Goal: Task Accomplishment & Management: Manage account settings

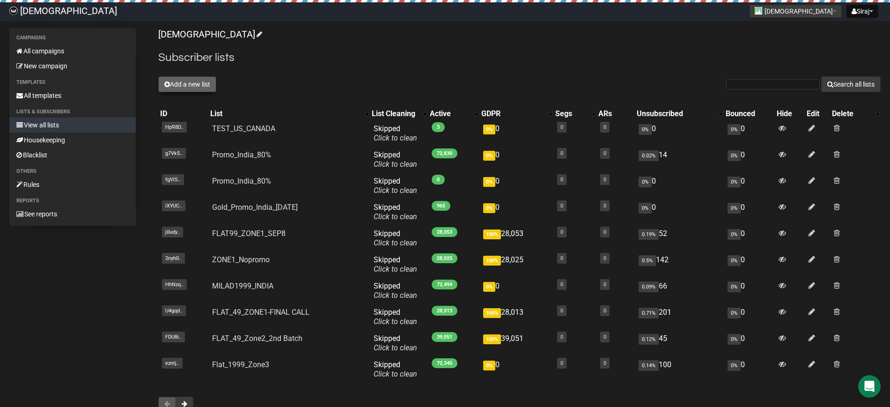
click at [166, 81] on icon at bounding box center [167, 84] width 6 height 7
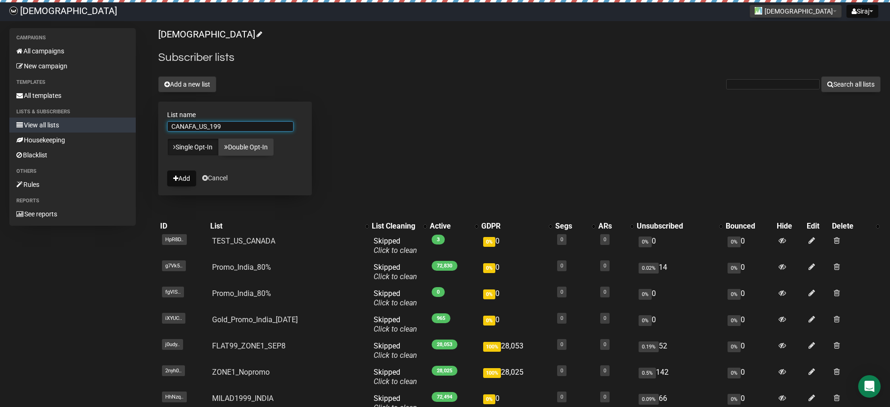
click at [251, 129] on input "CANAFA_US_199" at bounding box center [230, 126] width 126 height 10
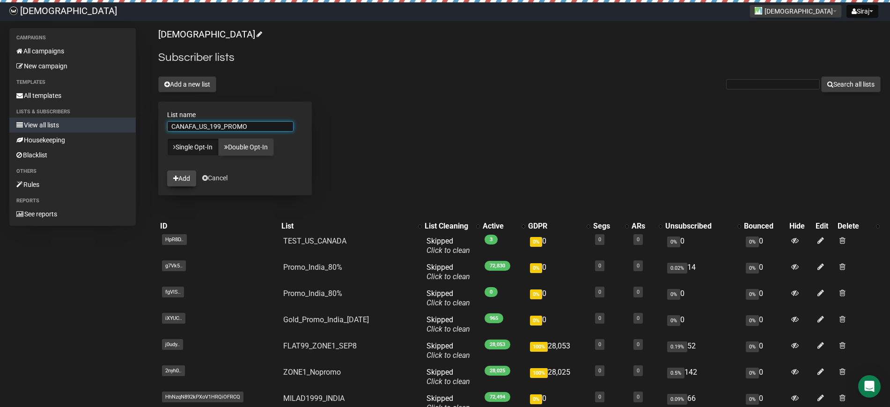
type input "CANAFA_US_199_PROMO"
click at [186, 174] on button "Add" at bounding box center [181, 178] width 29 height 16
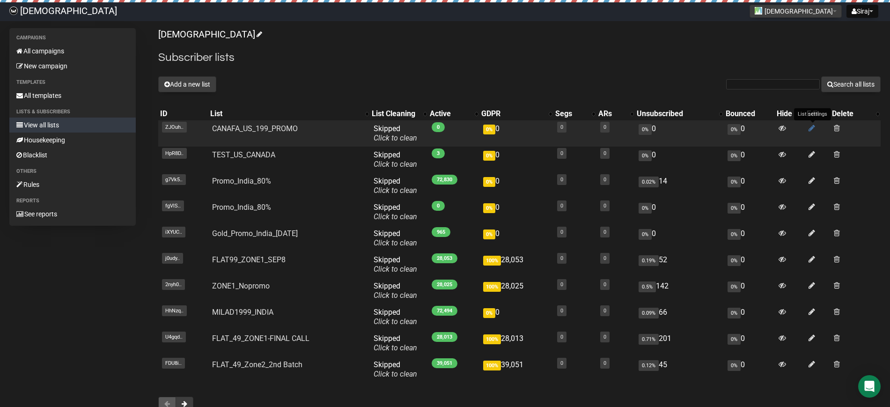
click at [812, 127] on icon at bounding box center [812, 128] width 7 height 8
click at [839, 126] on span at bounding box center [837, 128] width 6 height 8
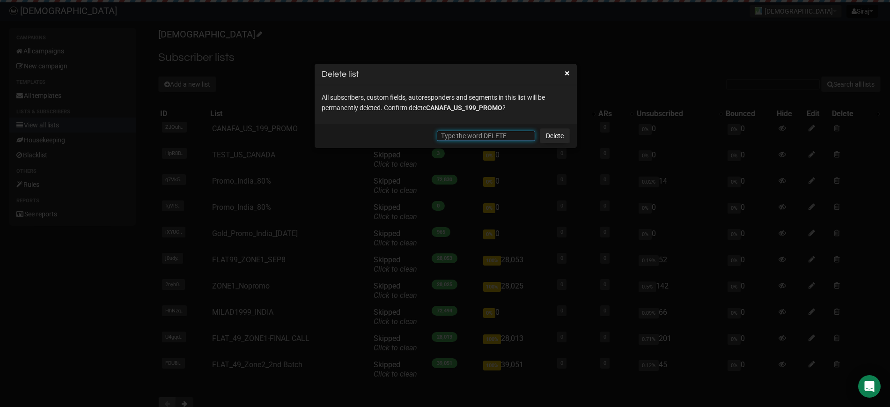
click at [471, 135] on input "text" at bounding box center [486, 136] width 98 height 10
type input "d"
type input "DELETE"
click at [562, 135] on link "Delete" at bounding box center [555, 135] width 30 height 15
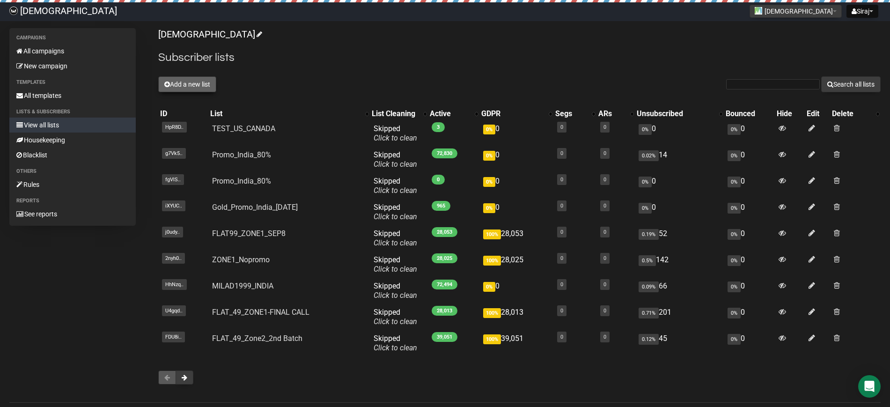
click at [190, 78] on button "Add a new list" at bounding box center [187, 84] width 58 height 16
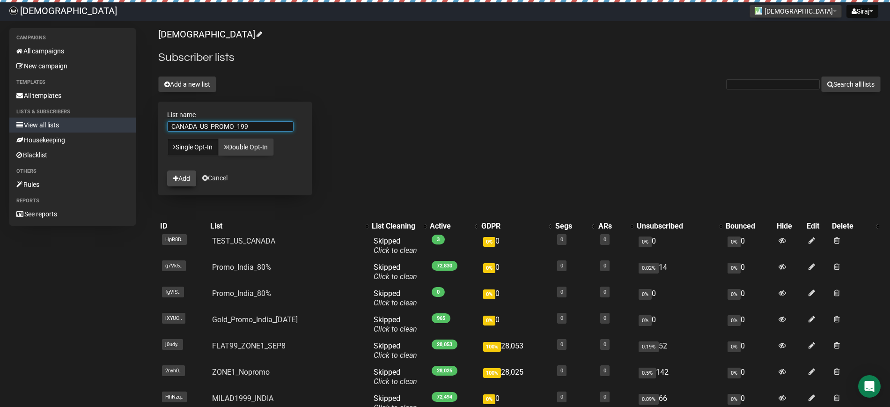
type input "CANADA_US_PROMO_199"
click at [183, 177] on button "Add" at bounding box center [181, 178] width 29 height 16
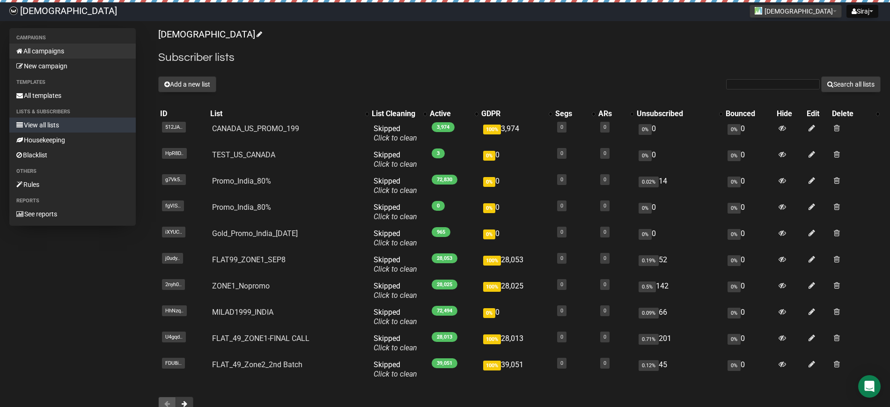
click at [48, 52] on link "All campaigns" at bounding box center [72, 51] width 126 height 15
